Goal: Transaction & Acquisition: Obtain resource

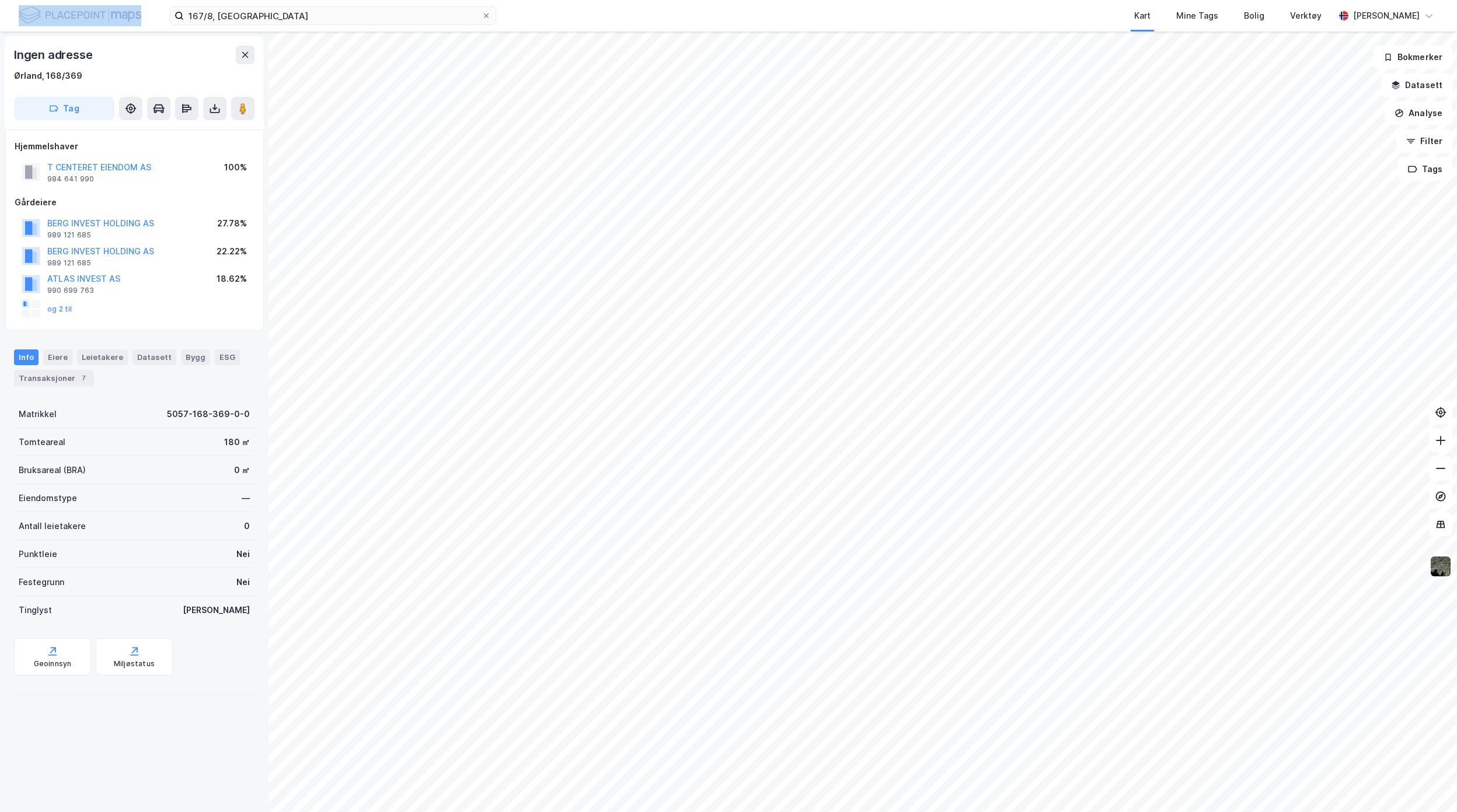
click at [120, 12] on div "167/8, Ørland Kart Mine Tags Bolig Verktøy [PERSON_NAME]" at bounding box center [728, 16] width 1457 height 32
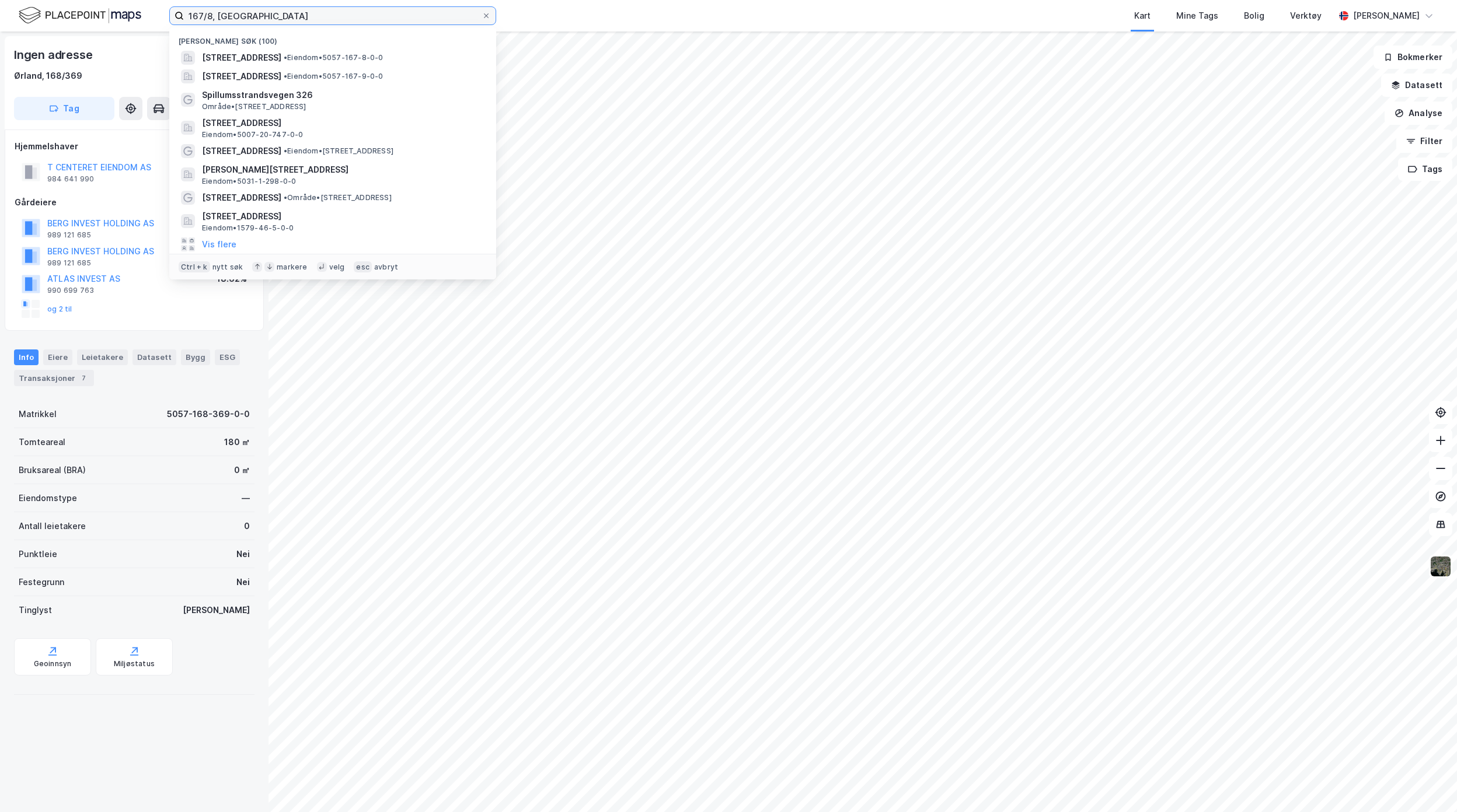
drag, startPoint x: 272, startPoint y: 8, endPoint x: 101, endPoint y: 8, distance: 171.0
click at [111, 8] on div "167/8, Ørland Nylige søk (100) [STREET_ADDRESS] • Eiendom • 5057-167-8-0-0 [STR…" at bounding box center [728, 16] width 1457 height 32
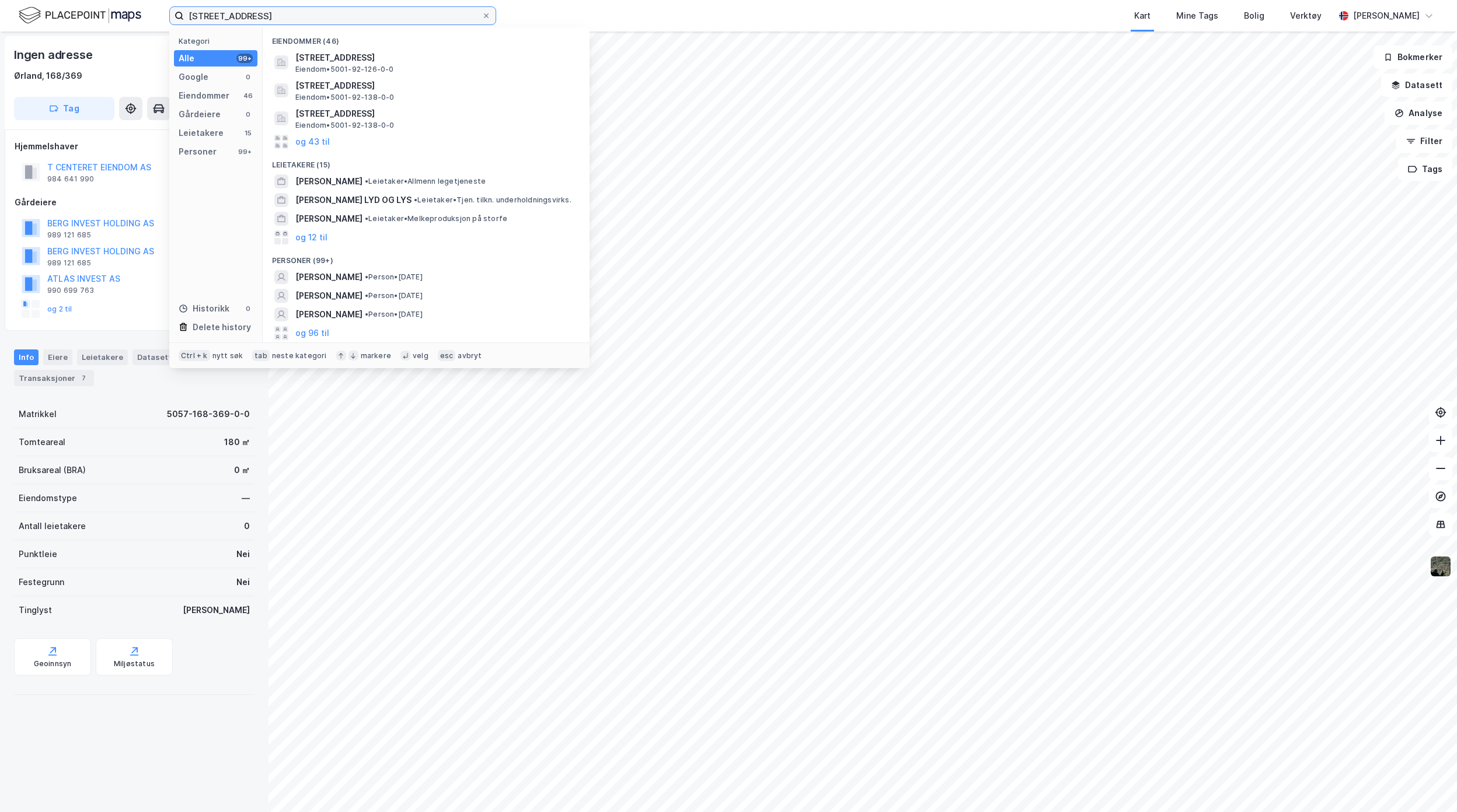
type input "[STREET_ADDRESS]"
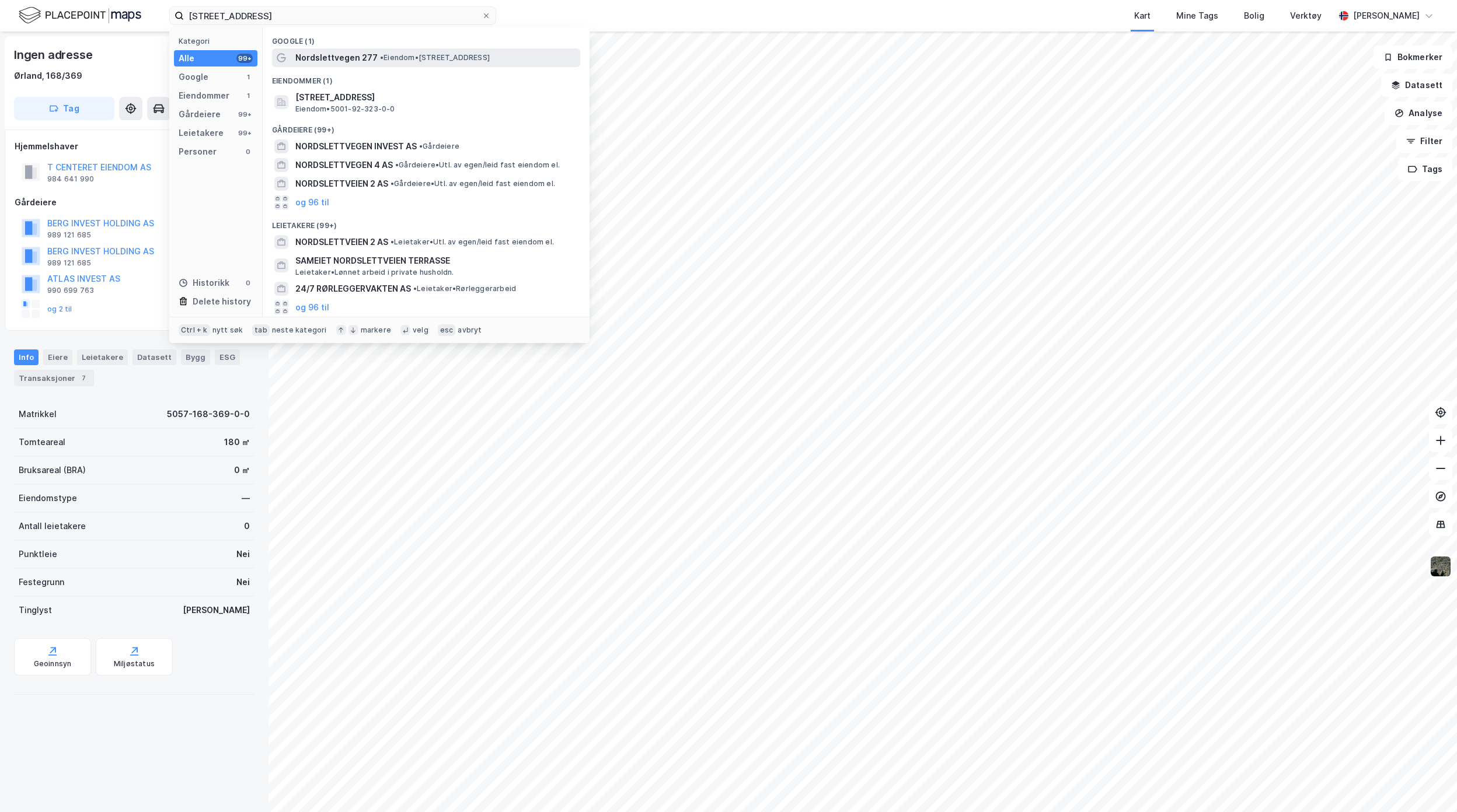
click at [415, 58] on span "• Eiendom • [STREET_ADDRESS]" at bounding box center [434, 58] width 110 height 9
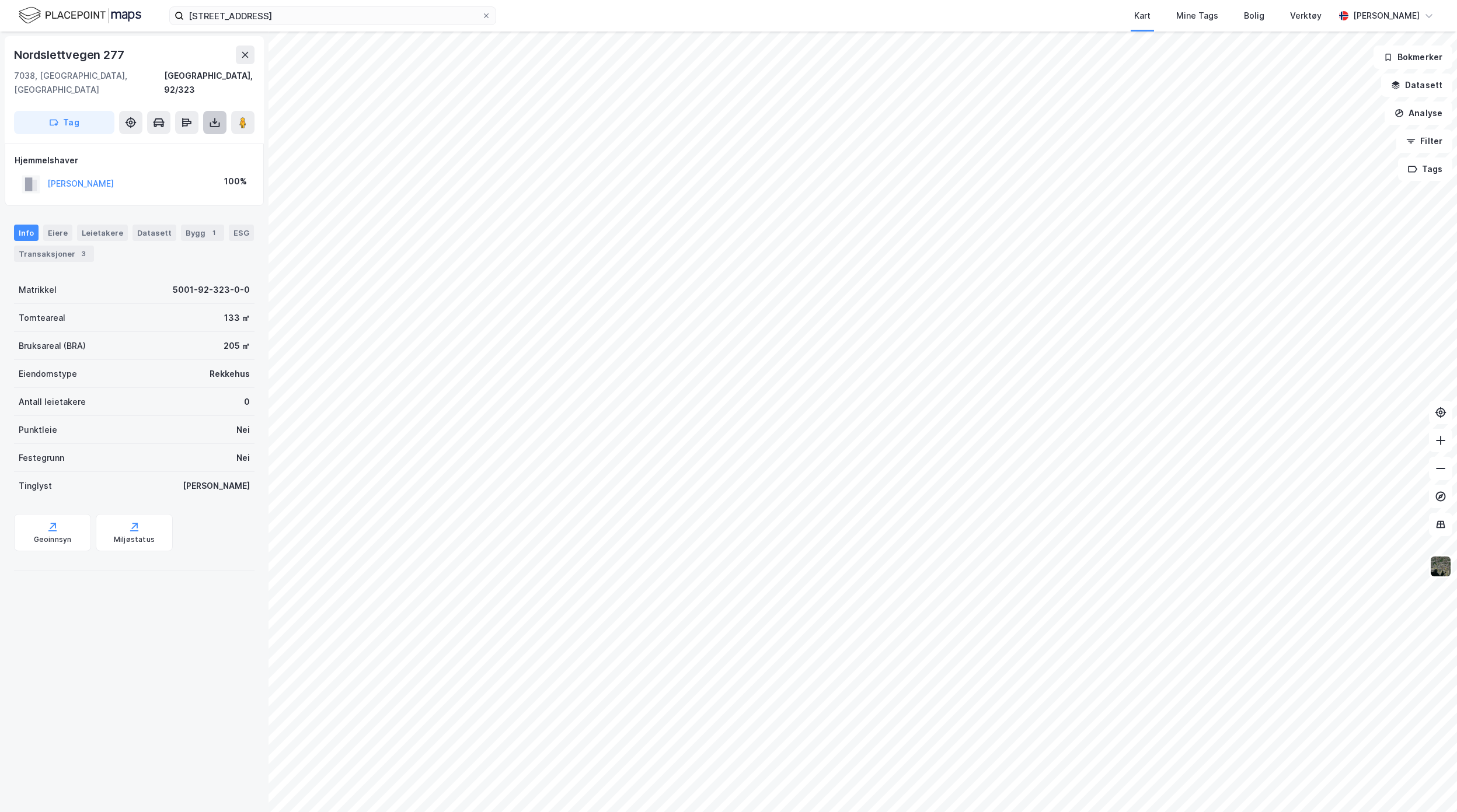
click at [214, 121] on icon at bounding box center [214, 122] width 5 height 3
click at [188, 142] on div "Last ned grunnbok" at bounding box center [157, 146] width 68 height 9
drag, startPoint x: 139, startPoint y: 168, endPoint x: 87, endPoint y: 173, distance: 52.2
click at [87, 173] on div "[PERSON_NAME] 100%" at bounding box center [134, 185] width 239 height 24
copy button "WILLGOHS"
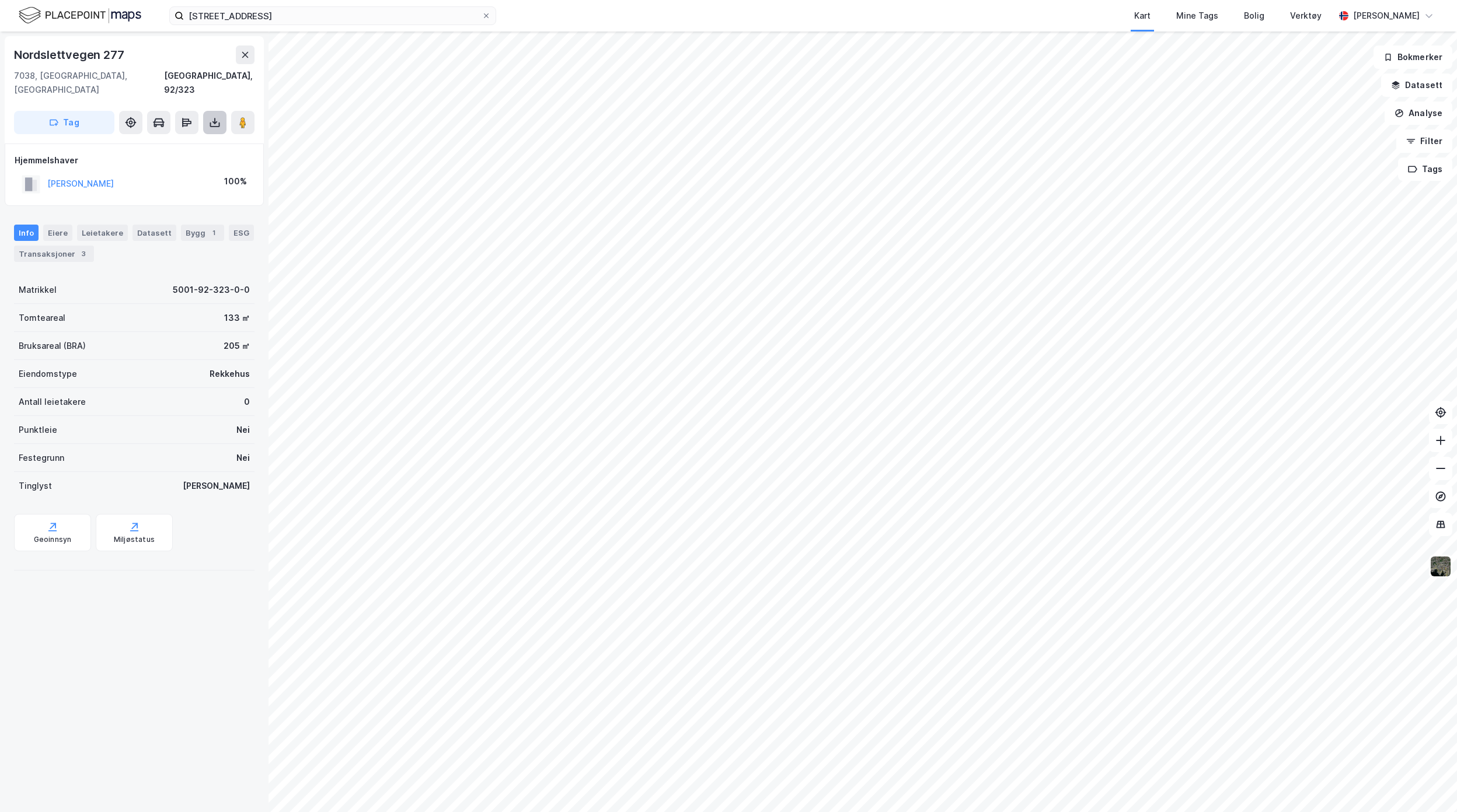
drag, startPoint x: 214, startPoint y: 115, endPoint x: 211, endPoint y: 121, distance: 6.7
click at [214, 115] on button at bounding box center [214, 122] width 23 height 23
